Goal: Book appointment/travel/reservation

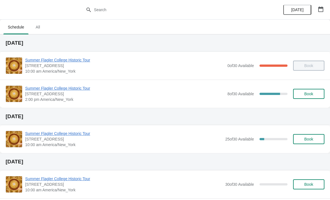
click at [310, 94] on span "Book" at bounding box center [309, 94] width 9 height 4
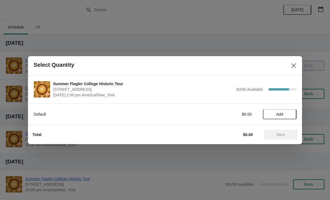
click at [284, 111] on button "Add" at bounding box center [280, 114] width 34 height 10
click at [288, 116] on icon at bounding box center [290, 114] width 6 height 6
click at [290, 117] on icon at bounding box center [290, 114] width 6 height 6
click at [283, 134] on span "Next" at bounding box center [281, 135] width 8 height 4
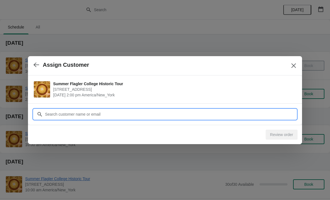
click at [272, 110] on input "Customer" at bounding box center [171, 114] width 252 height 10
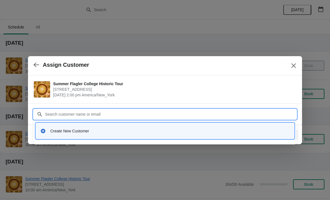
click at [115, 138] on div "Create New Customer" at bounding box center [165, 131] width 259 height 16
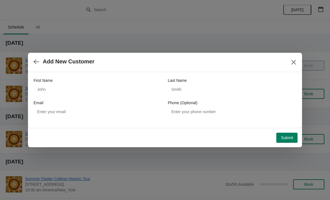
click at [78, 83] on div "First Name" at bounding box center [98, 81] width 129 height 6
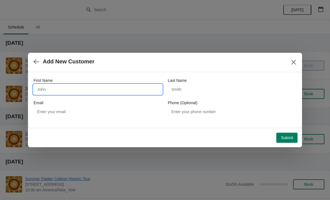
click at [85, 94] on input "First Name" at bounding box center [98, 90] width 129 height 10
type input "Atul"
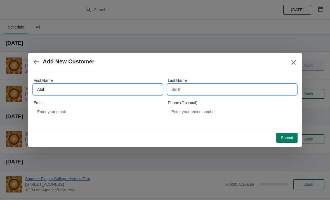
click at [230, 92] on input "Last Name" at bounding box center [232, 90] width 129 height 10
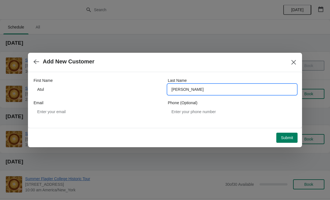
type input "[PERSON_NAME]"
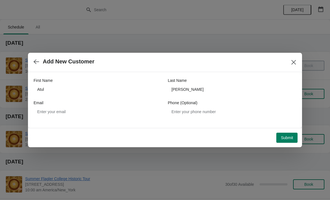
click at [291, 139] on span "Submit" at bounding box center [287, 138] width 12 height 4
